Goal: Task Accomplishment & Management: Manage account settings

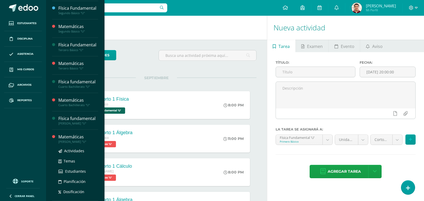
scroll to position [54, 0]
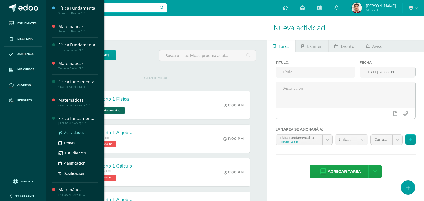
click at [75, 134] on link "Actividades" at bounding box center [78, 132] width 40 height 6
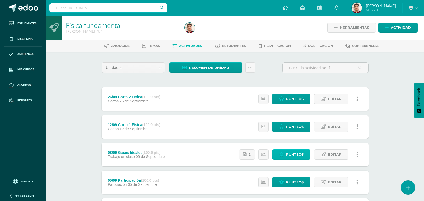
click at [296, 157] on span "Punteos" at bounding box center [295, 155] width 18 height 10
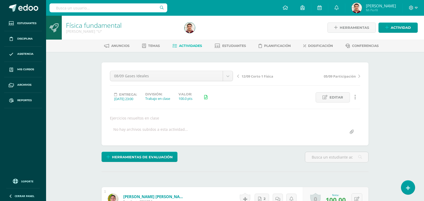
click at [197, 44] on span "Actividades" at bounding box center [190, 46] width 23 height 4
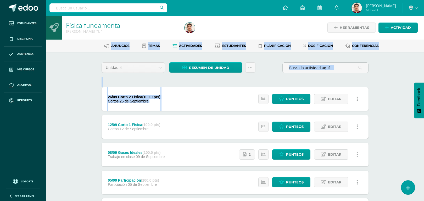
drag, startPoint x: 394, startPoint y: 91, endPoint x: 394, endPoint y: -32, distance: 122.9
click at [394, 0] on html "Estudiantes Disciplina Asistencia Mis cursos Archivos Reportes Soporte Ayuda Re…" at bounding box center [212, 170] width 424 height 340
click at [69, 79] on div "Física fundamental [PERSON_NAME] "U" Herramientas Detalle de asistencias Activi…" at bounding box center [235, 178] width 378 height 324
